Goal: Obtain resource: Download file/media

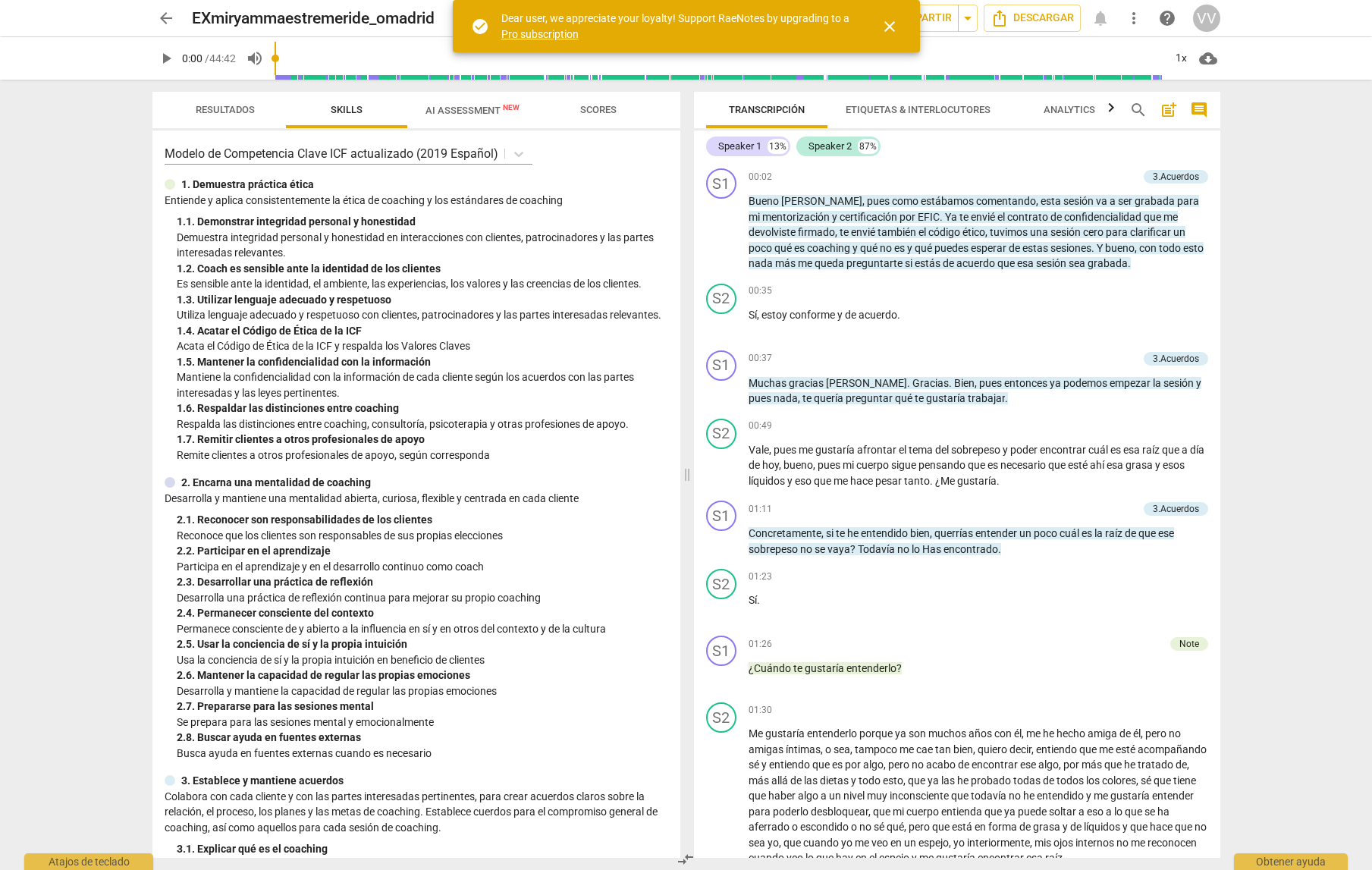
drag, startPoint x: 888, startPoint y: 24, endPoint x: 884, endPoint y: 32, distance: 8.9
click at [888, 24] on span "close" at bounding box center [890, 26] width 19 height 19
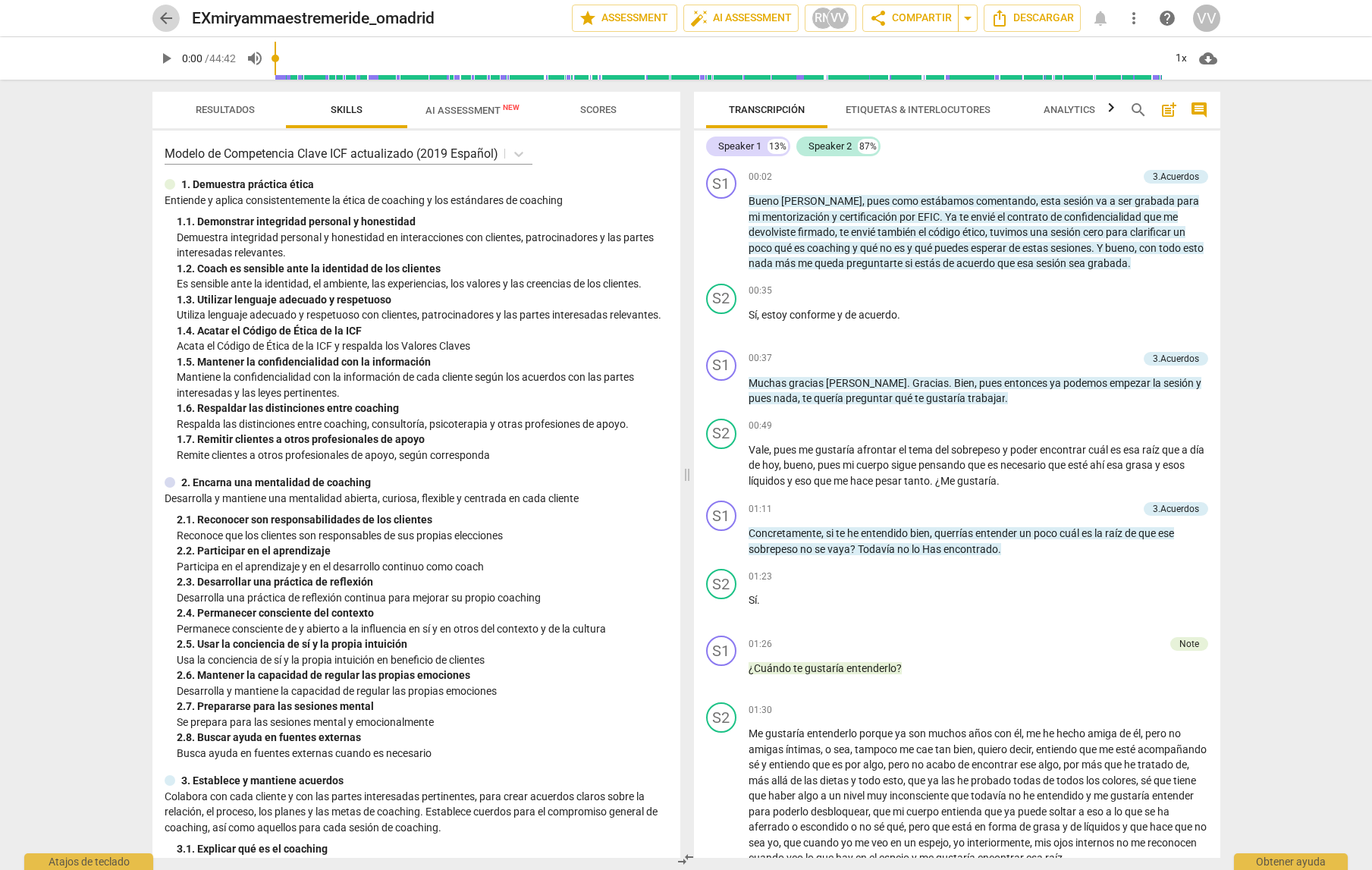
click at [163, 13] on span "arrow_back" at bounding box center [166, 18] width 19 height 19
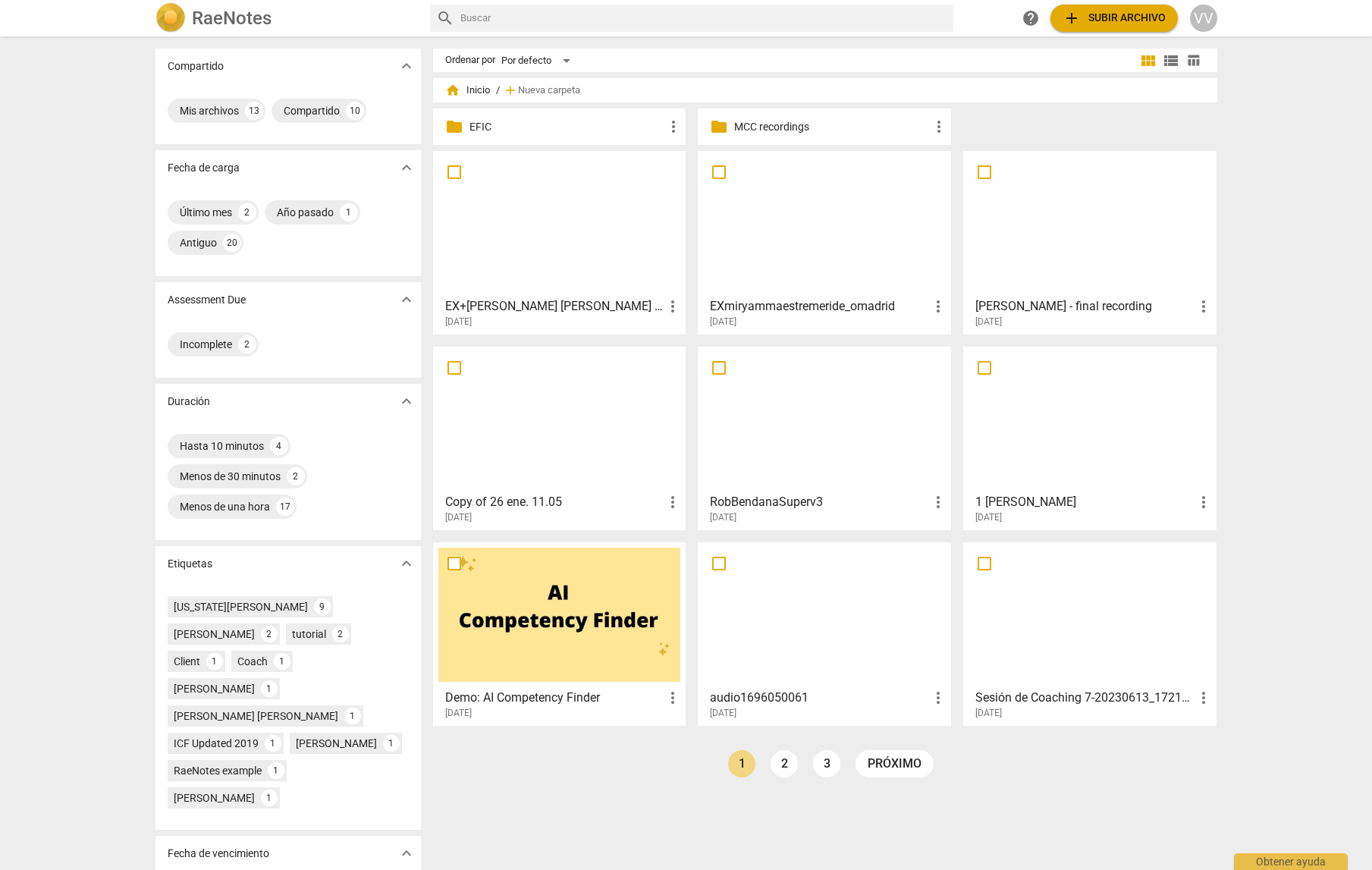
click at [539, 225] on div at bounding box center [559, 223] width 243 height 134
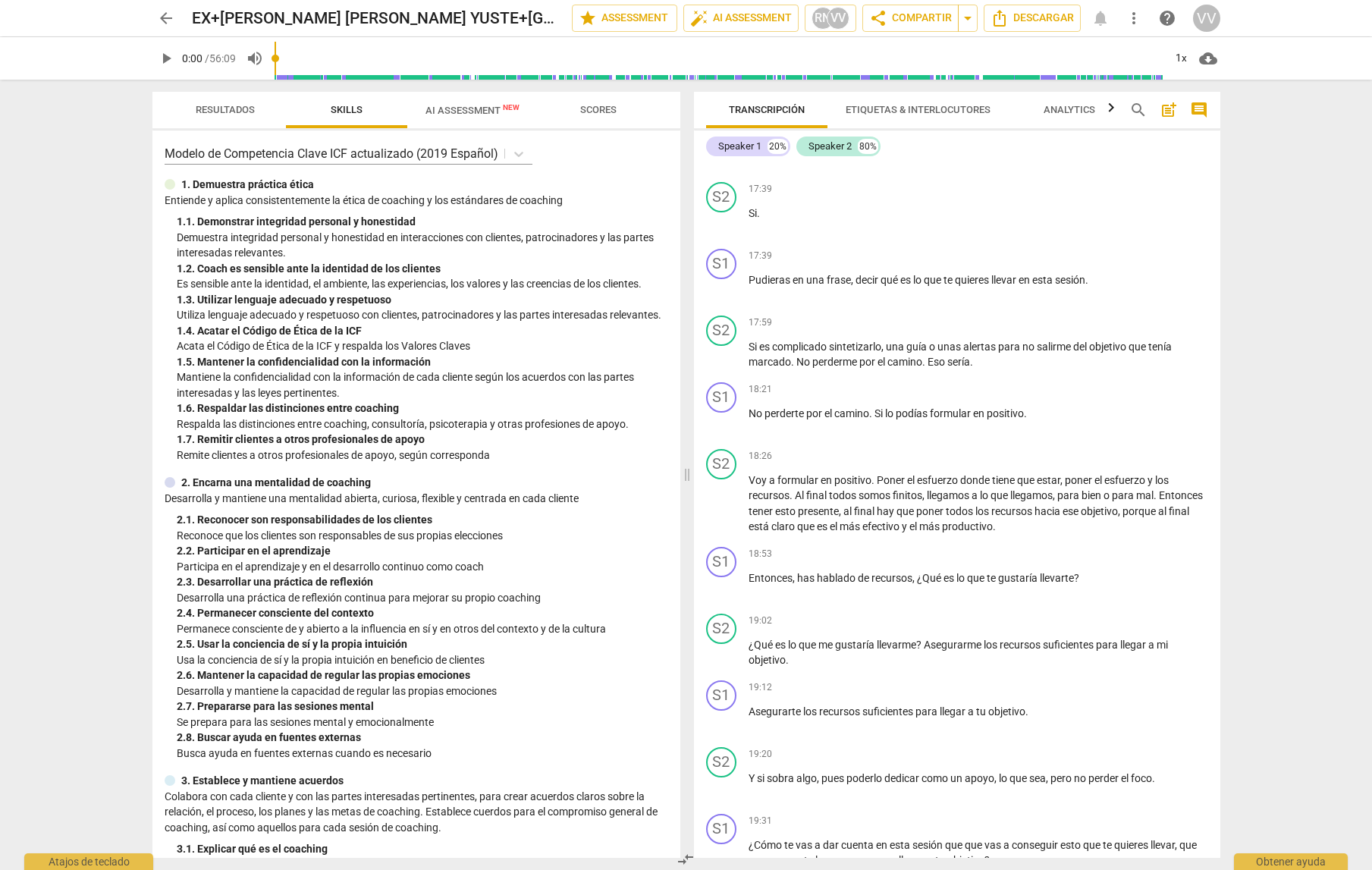
scroll to position [3980, 0]
click at [720, 511] on span "play_arrow" at bounding box center [722, 502] width 19 height 19
click at [1181, 57] on div "1x" at bounding box center [1181, 57] width 29 height 24
click at [1187, 145] on li "1.5x" at bounding box center [1193, 146] width 51 height 29
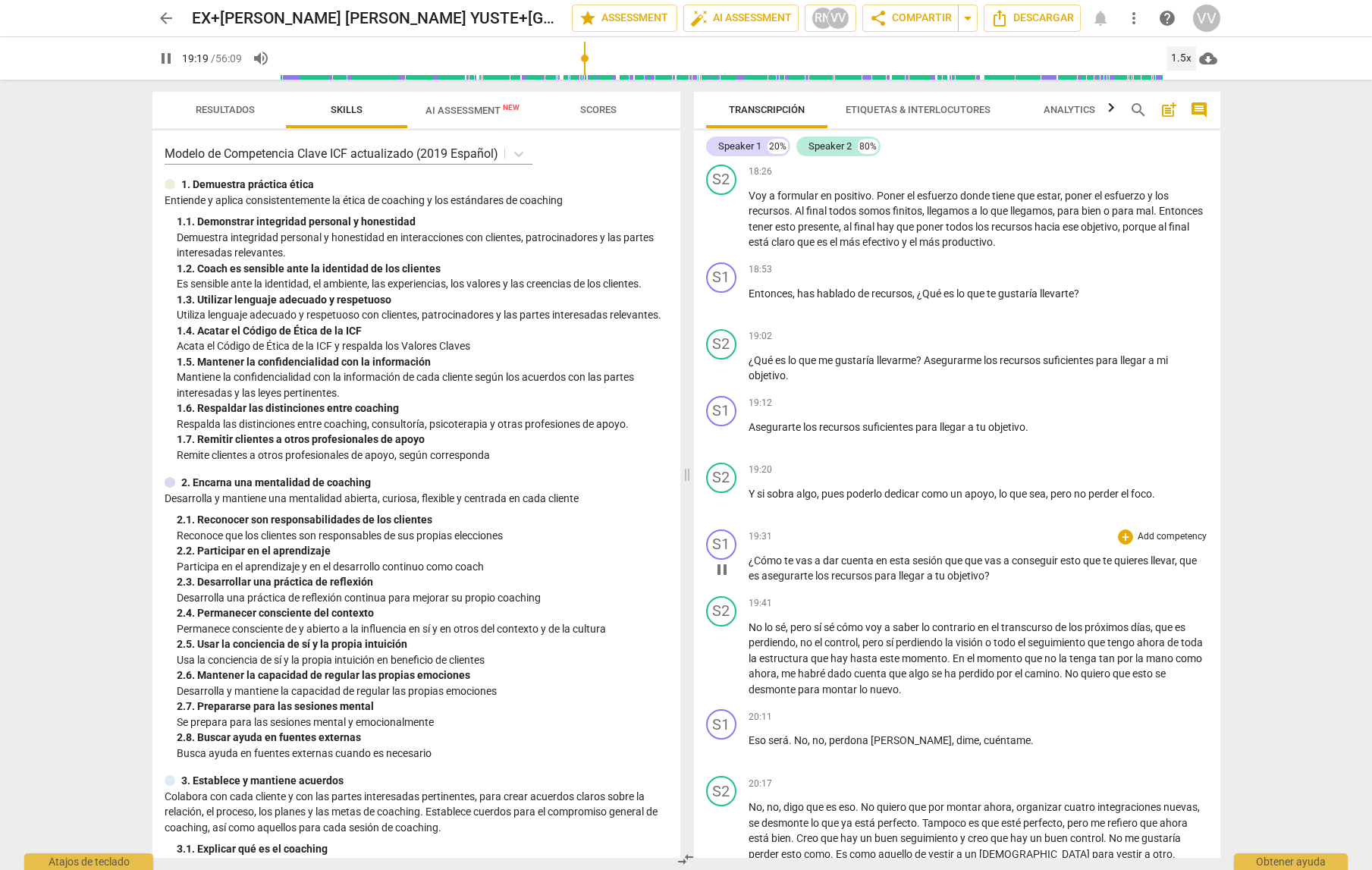
scroll to position [4266, 0]
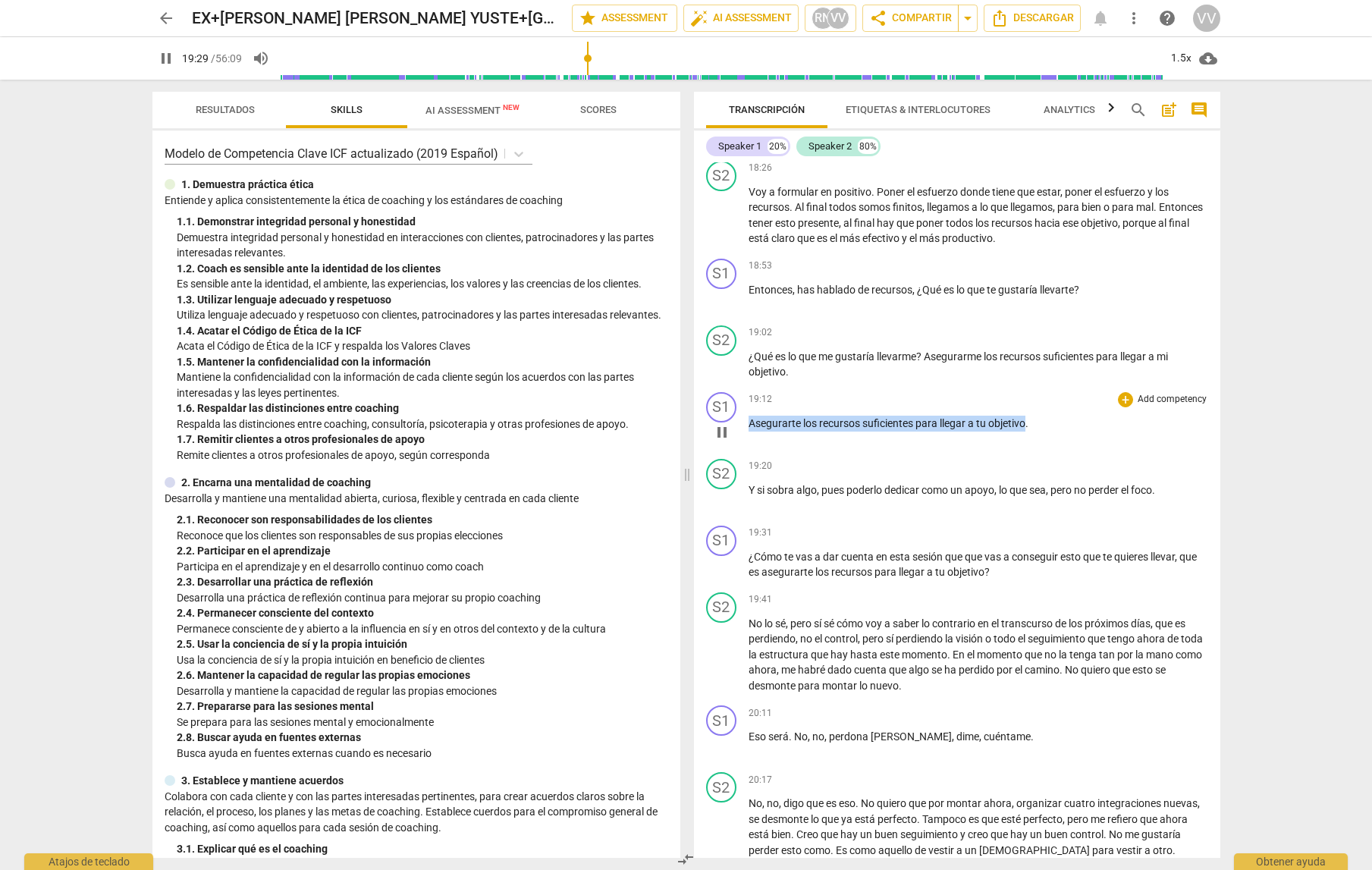
drag, startPoint x: 749, startPoint y: 487, endPoint x: 1027, endPoint y: 490, distance: 278.0
click at [1027, 432] on p "Asegurarte los recursos suficientes para llegar a tu objetivo ." at bounding box center [978, 423] width 459 height 16
click at [1059, 466] on icon "button" at bounding box center [1062, 464] width 9 height 11
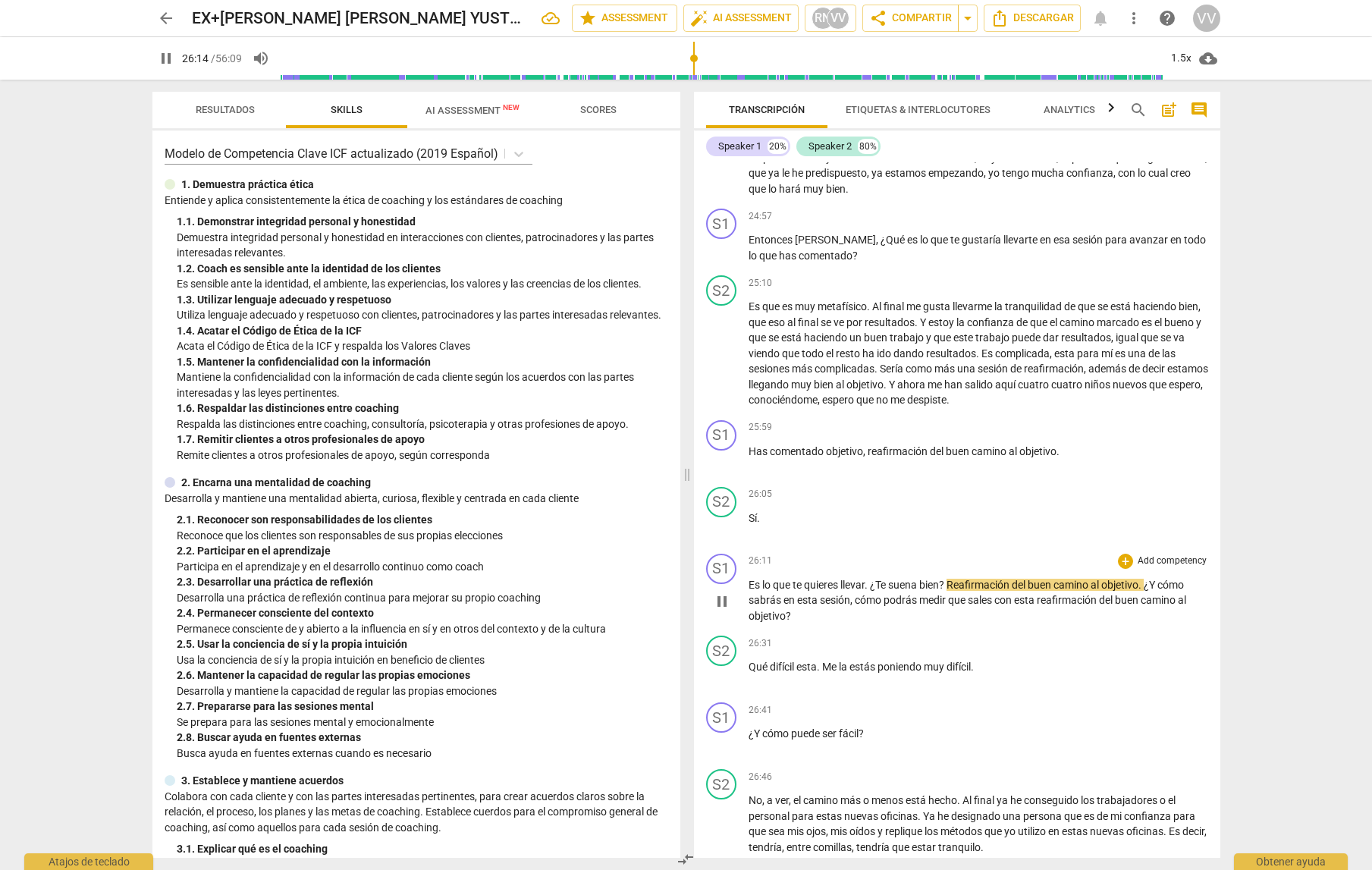
scroll to position [5816, 0]
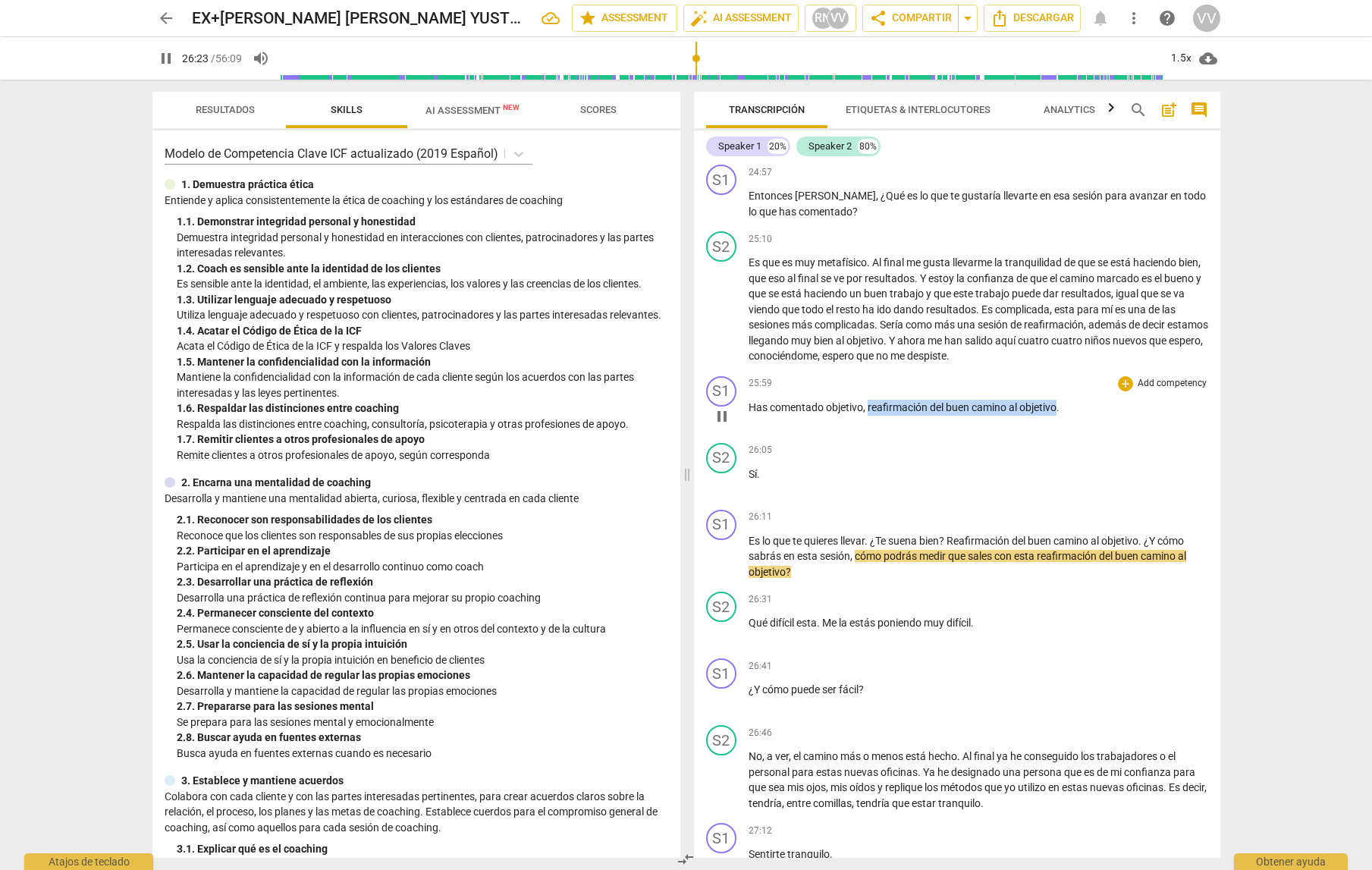
drag, startPoint x: 868, startPoint y: 469, endPoint x: 1059, endPoint y: 473, distance: 191.0
click at [1059, 415] on p "Has comentado objetivo , reafirmación del buen camino al objetivo ." at bounding box center [978, 407] width 459 height 16
click at [1092, 450] on icon "button" at bounding box center [1094, 448] width 9 height 11
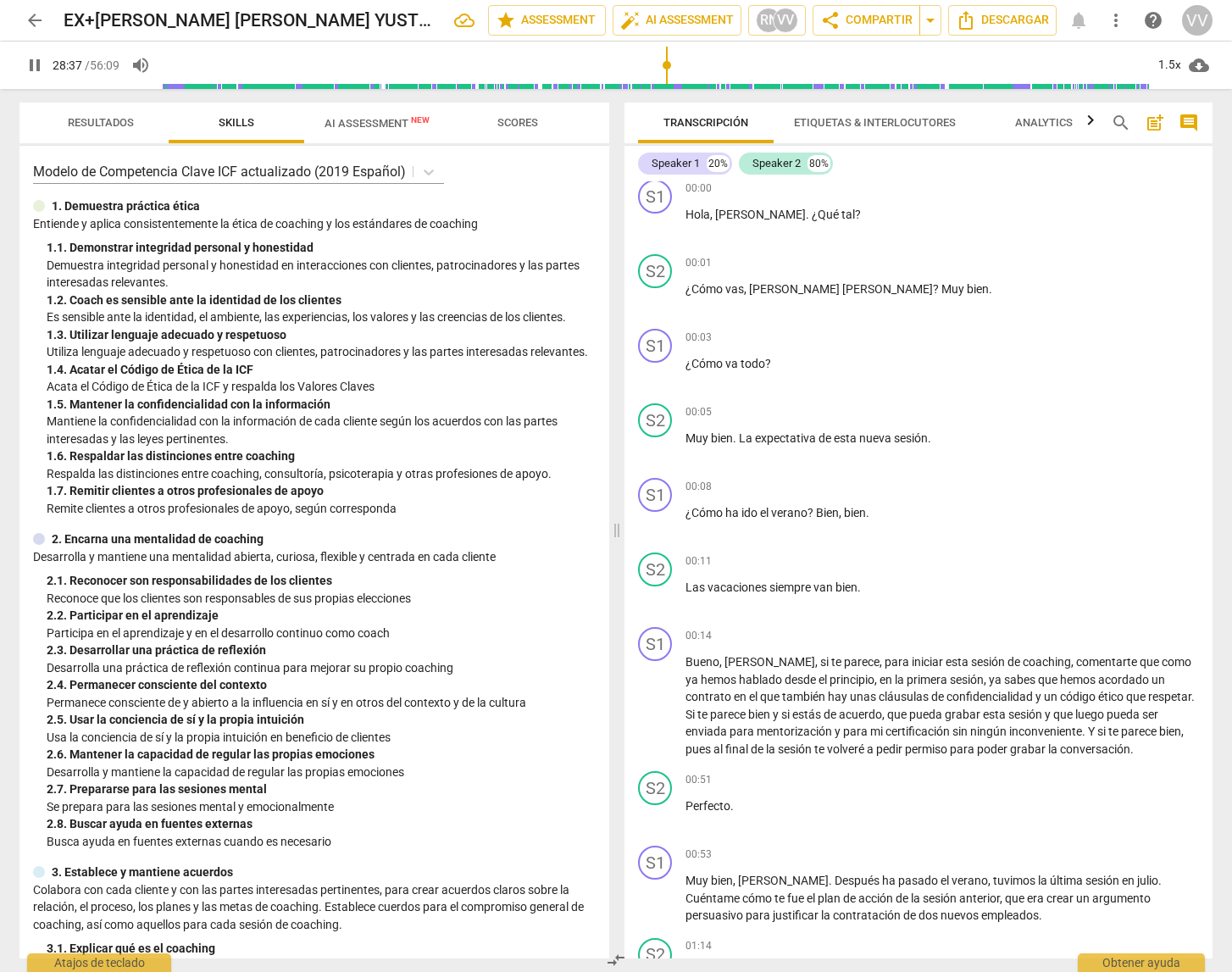
scroll to position [0, 0]
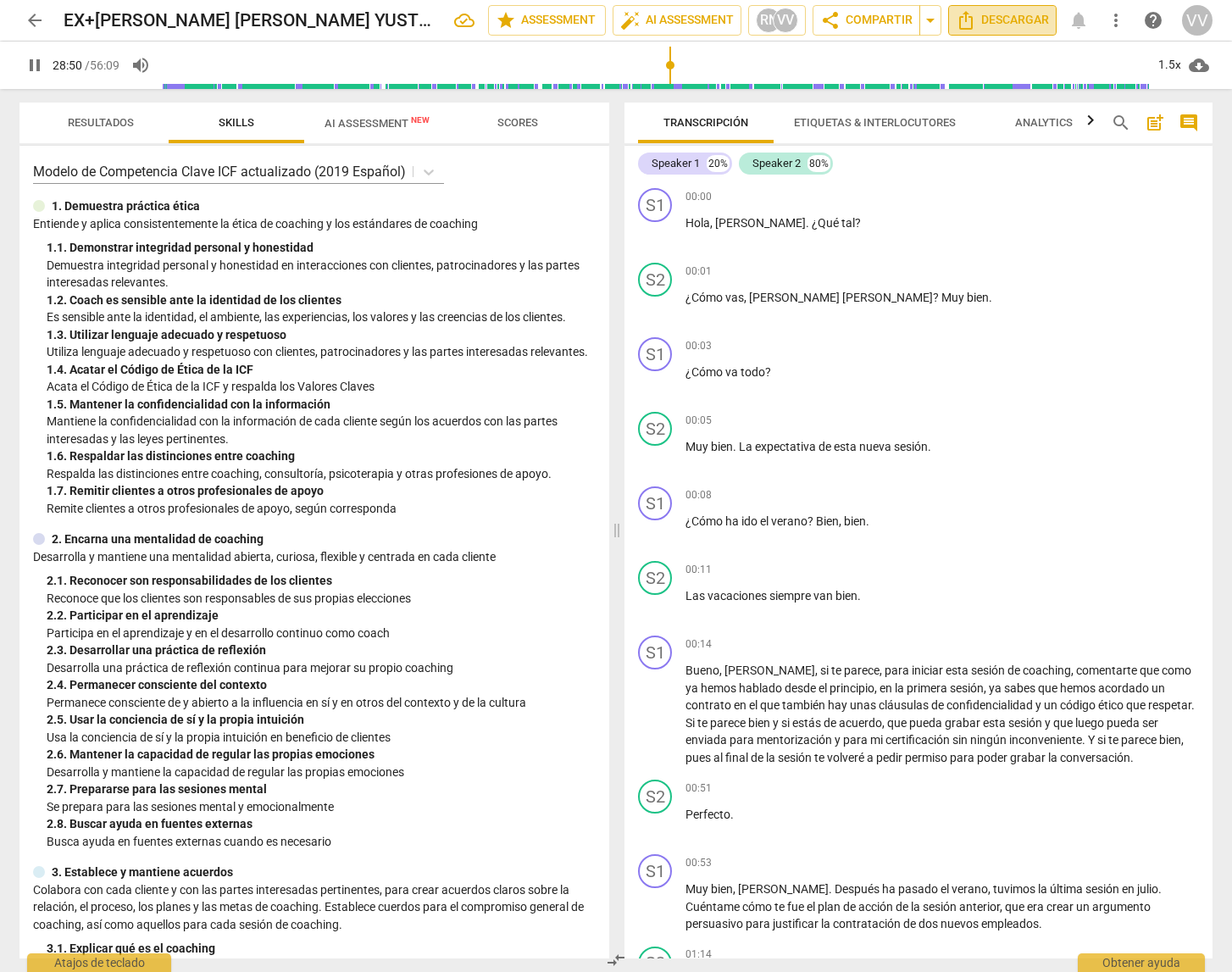
click at [1015, 20] on span "Descargar" at bounding box center [1002, 20] width 93 height 21
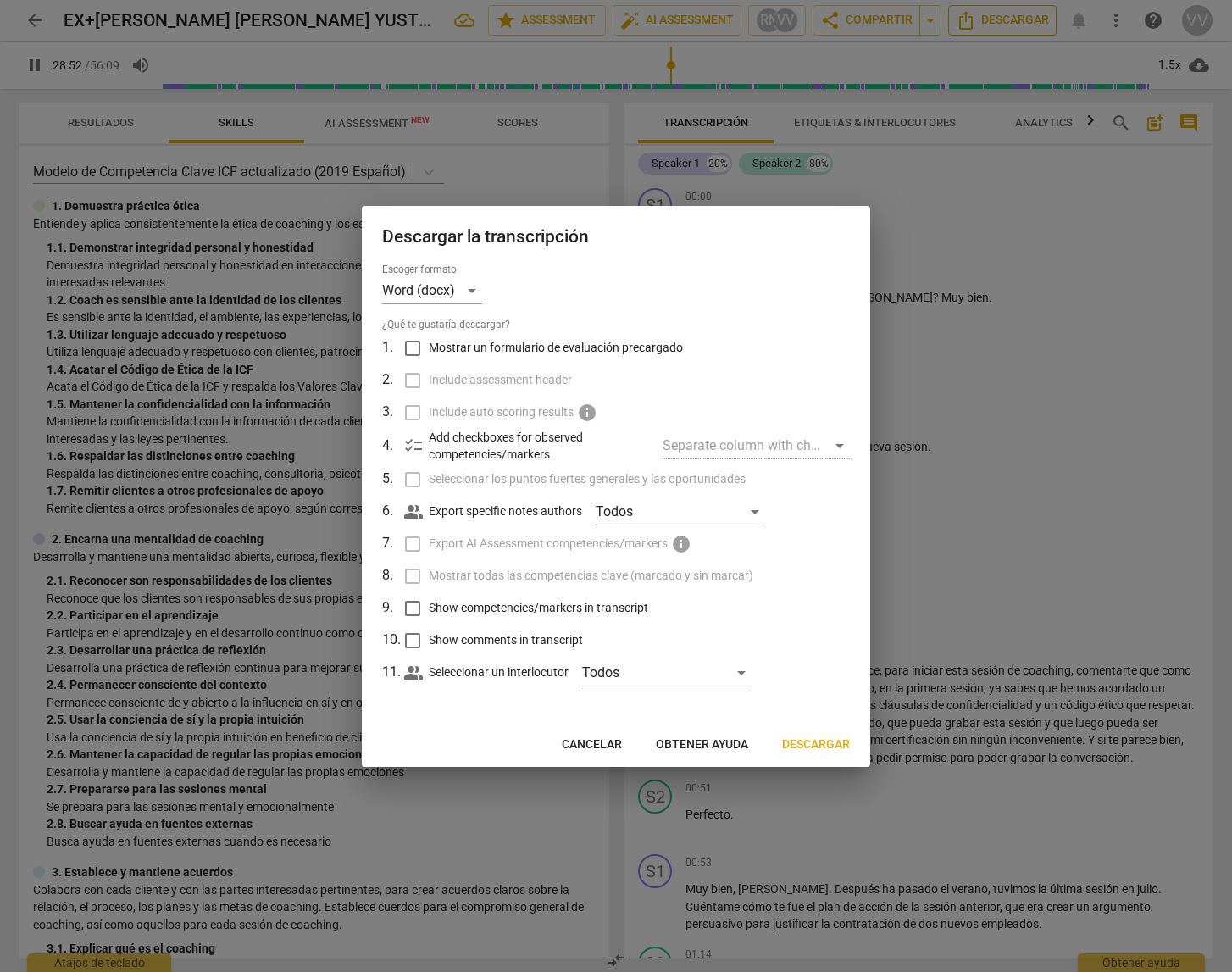
scroll to position [7765, 0]
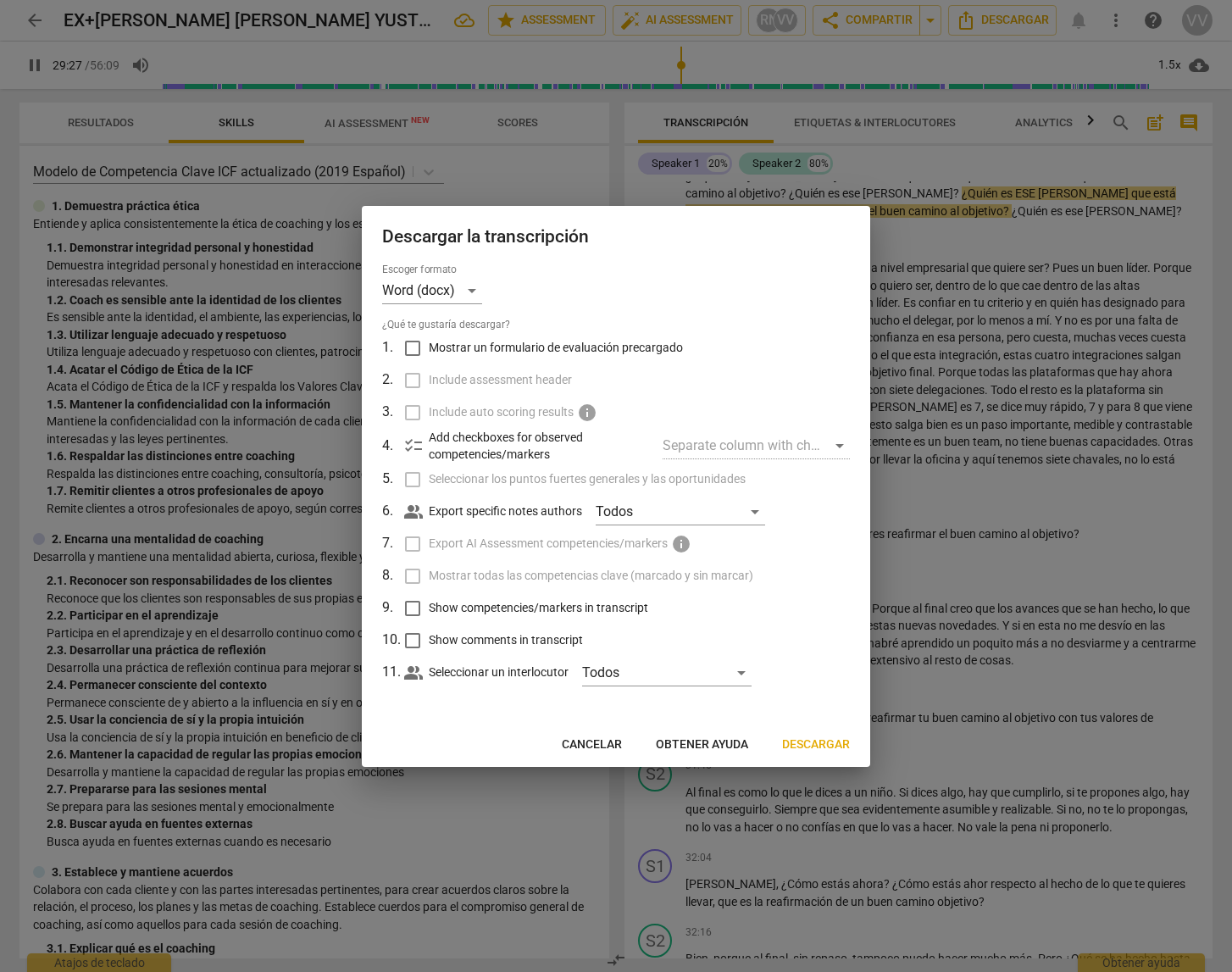
click at [809, 741] on span "Descargar" at bounding box center [815, 744] width 68 height 17
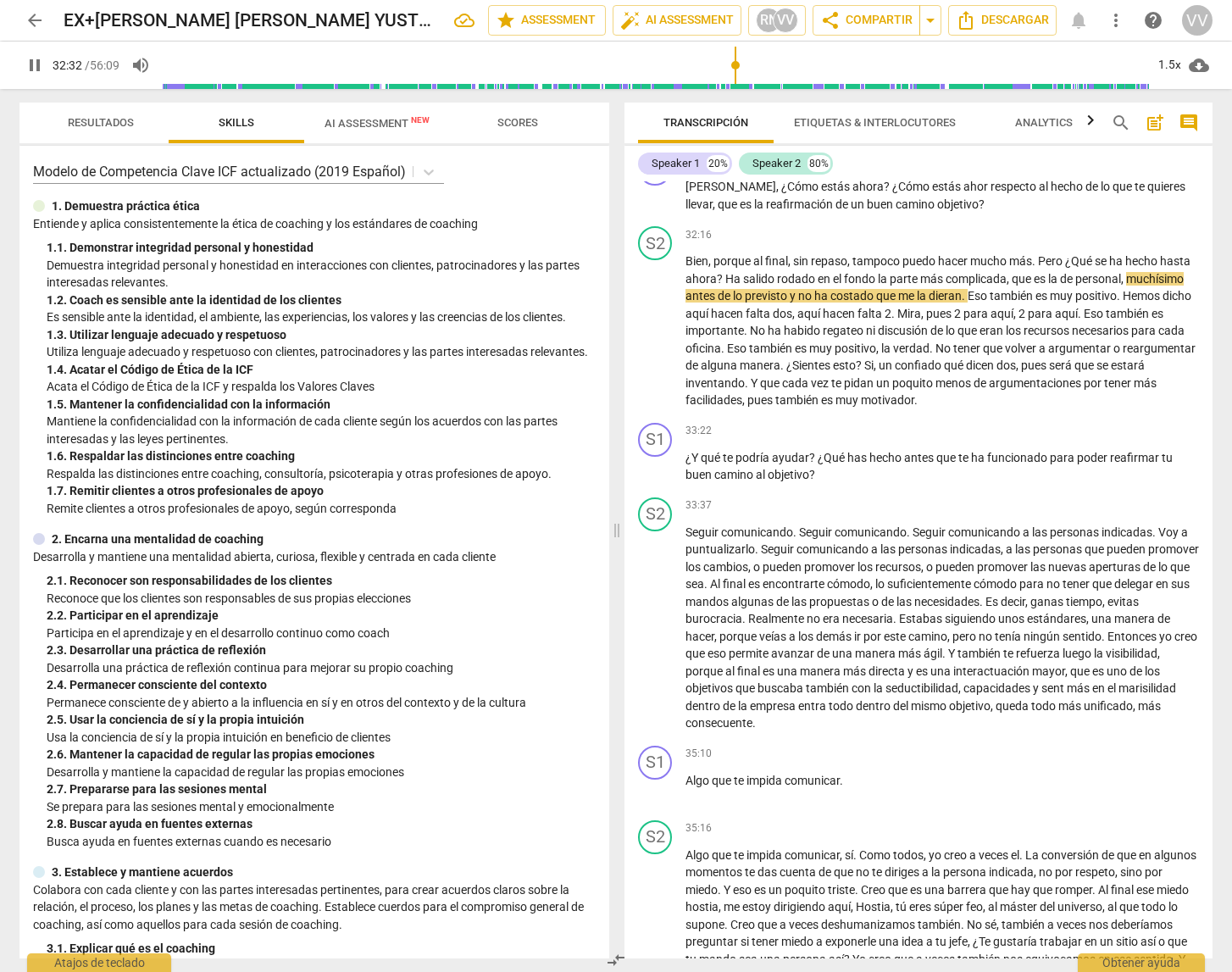
scroll to position [8472, 0]
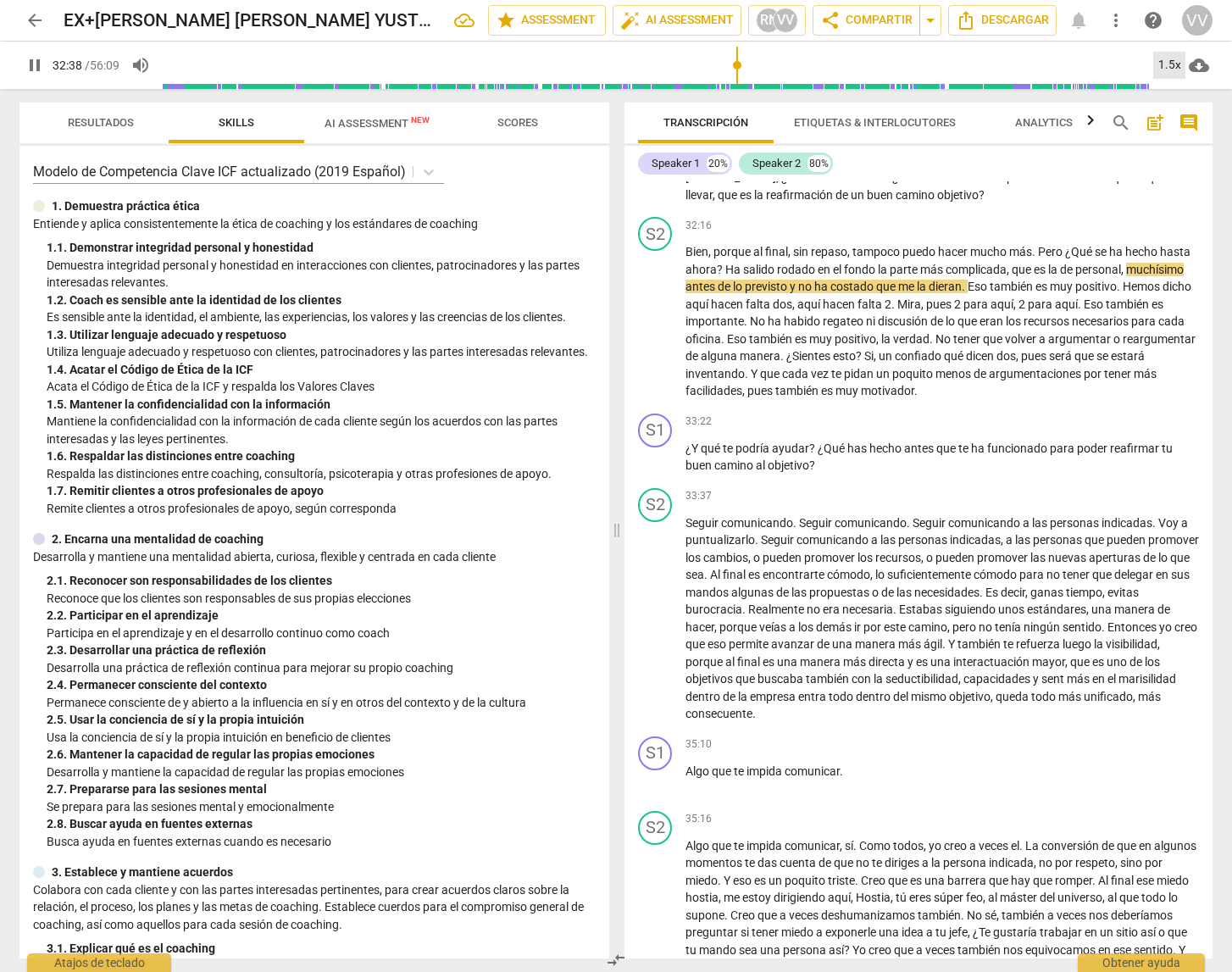
click at [1169, 66] on div "1.5x" at bounding box center [1169, 64] width 33 height 27
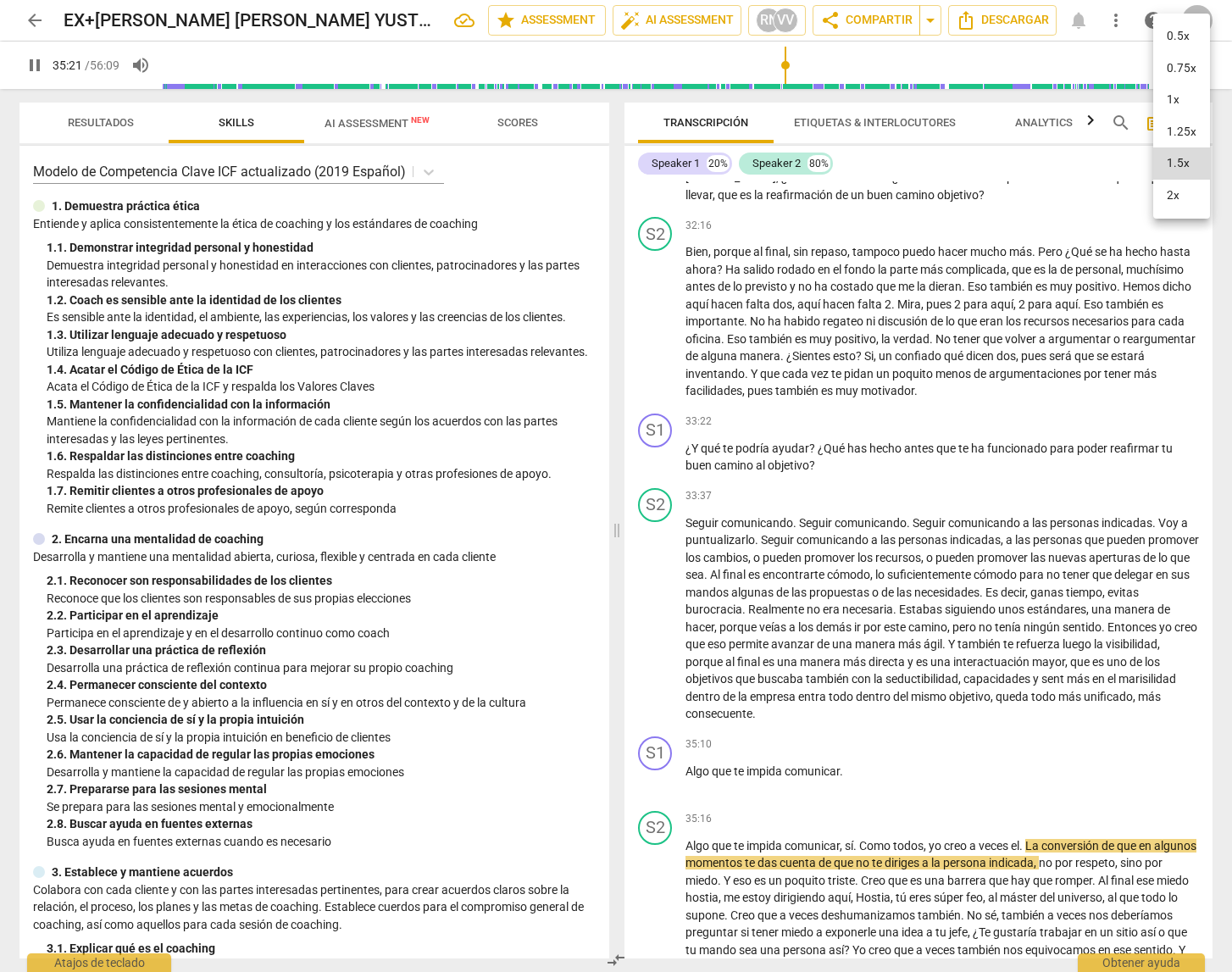
drag, startPoint x: 1210, startPoint y: 654, endPoint x: 1208, endPoint y: 743, distance: 89.0
click at [1209, 746] on div at bounding box center [616, 486] width 1232 height 972
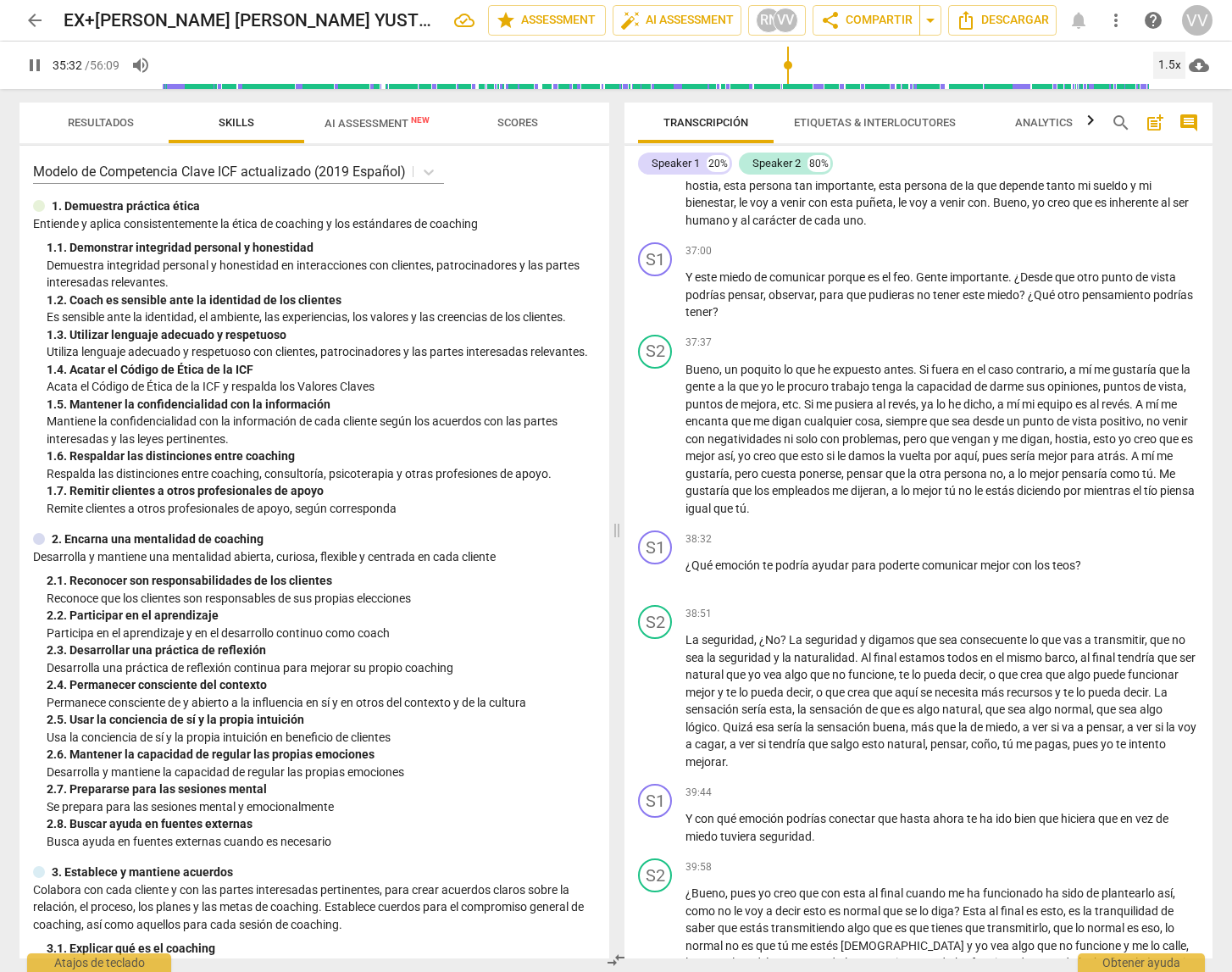
scroll to position [9293, 0]
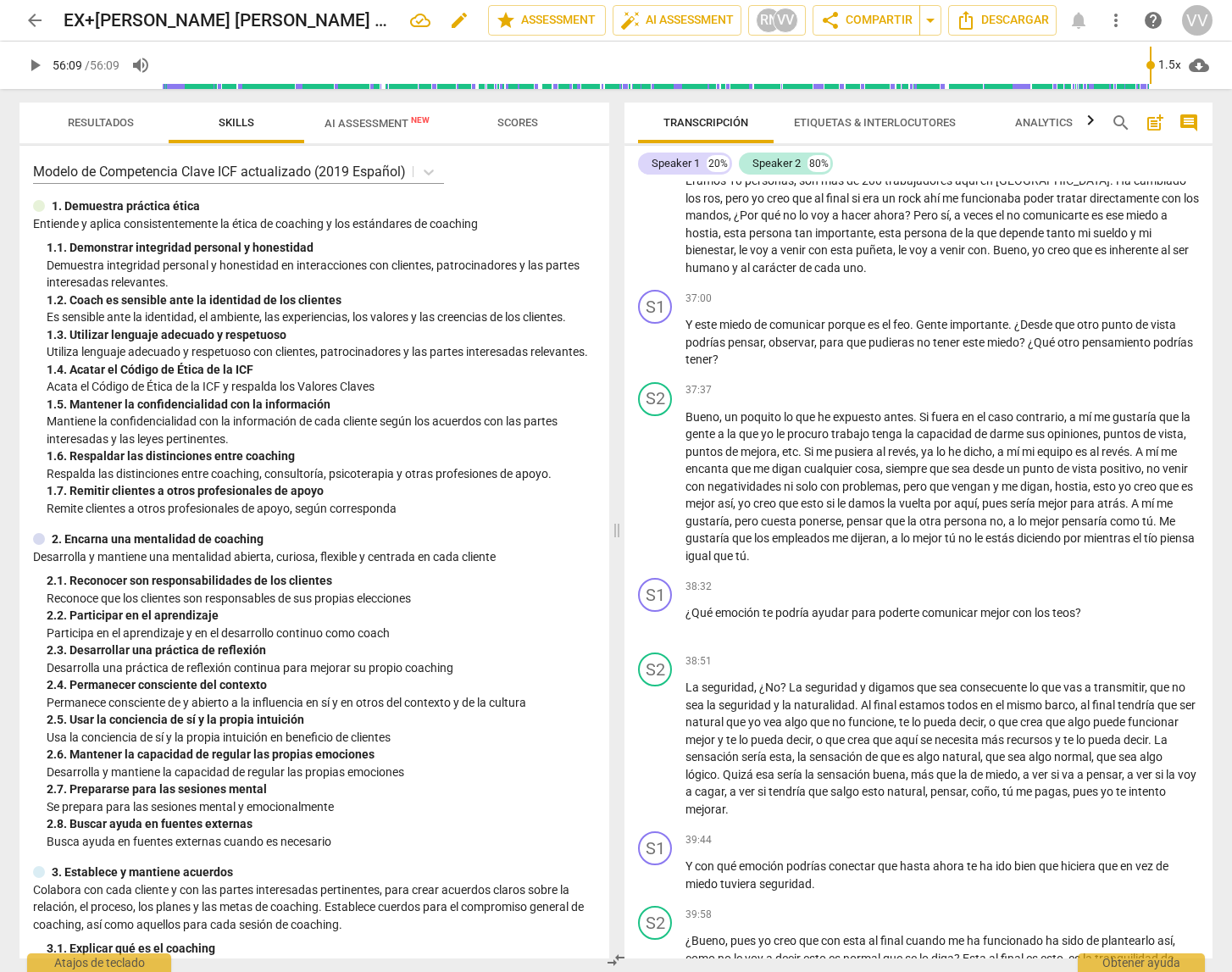
type input "3369"
